Goal: Book appointment/travel/reservation

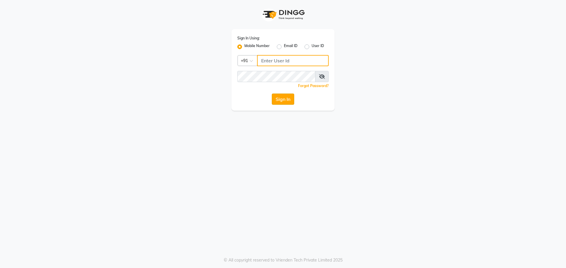
type input "9152727971"
click at [281, 99] on button "Sign In" at bounding box center [283, 99] width 22 height 11
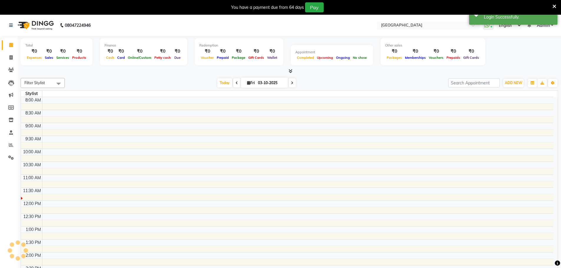
select select "en"
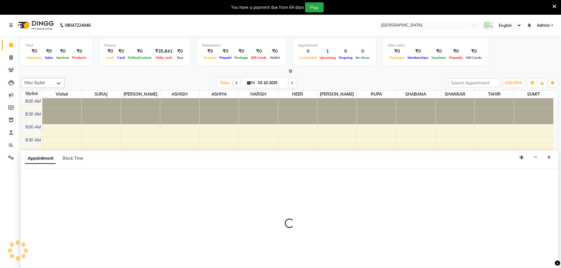
scroll to position [15, 0]
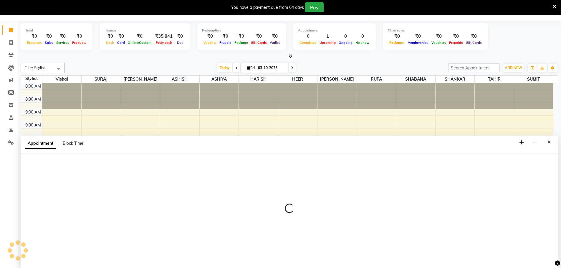
select select "78105"
select select "tentative"
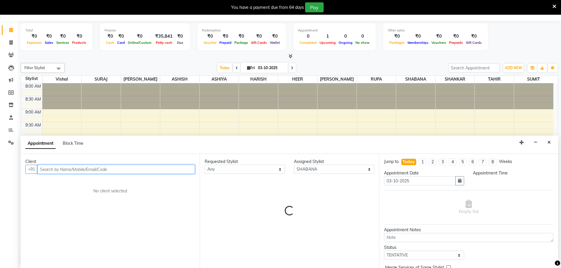
select select "675"
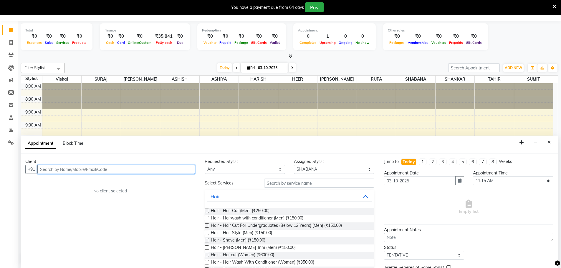
click at [80, 170] on input "text" at bounding box center [116, 169] width 158 height 9
click at [75, 167] on input "text" at bounding box center [116, 169] width 158 height 9
click at [44, 168] on input "text" at bounding box center [116, 169] width 158 height 9
click at [41, 172] on input "text" at bounding box center [116, 169] width 158 height 9
click at [46, 169] on input "text" at bounding box center [116, 169] width 158 height 9
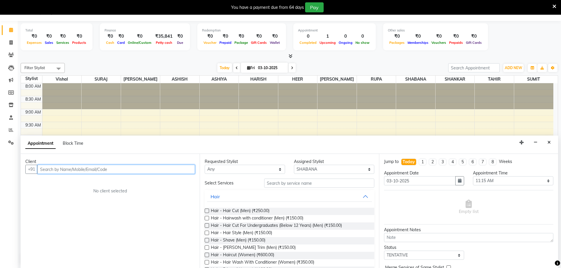
click at [46, 169] on input "text" at bounding box center [116, 169] width 158 height 9
click at [39, 169] on input "text" at bounding box center [116, 169] width 158 height 9
click at [55, 170] on input "text" at bounding box center [116, 169] width 158 height 9
